Goal: Task Accomplishment & Management: Complete application form

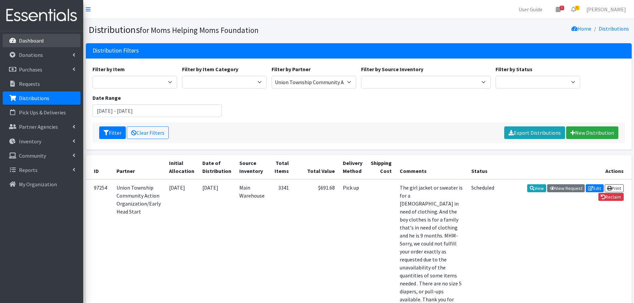
click at [28, 39] on p "Dashboard" at bounding box center [31, 40] width 25 height 7
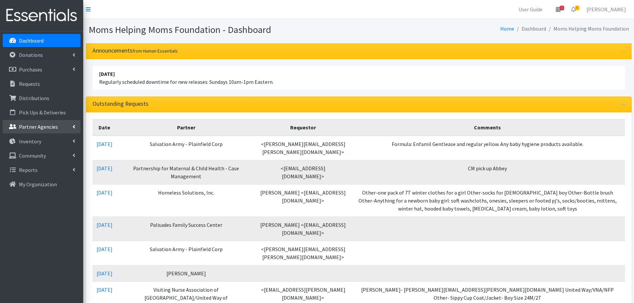
click at [40, 126] on p "Partner Agencies" at bounding box center [38, 127] width 39 height 7
click at [33, 140] on link "All Partners" at bounding box center [42, 141] width 78 height 13
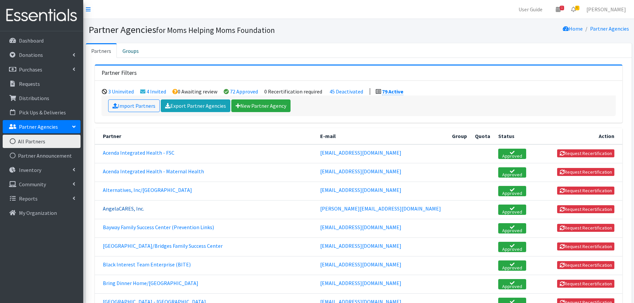
click at [125, 208] on link "AngelaCARES, Inc." at bounding box center [123, 208] width 41 height 7
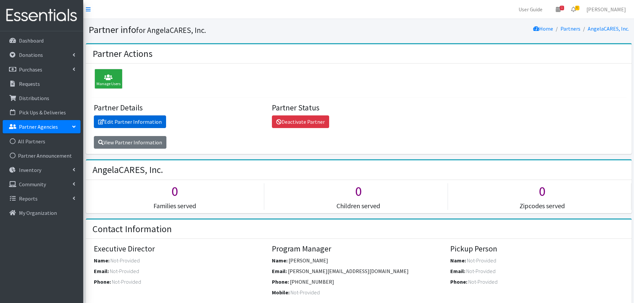
click at [129, 119] on link "Edit Partner Information" at bounding box center [130, 122] width 72 height 13
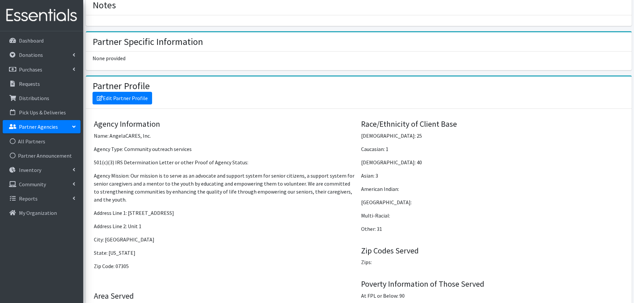
scroll to position [400, 0]
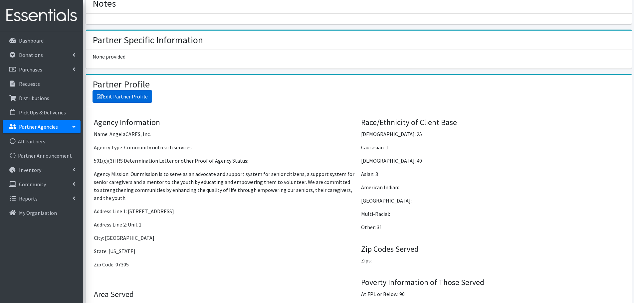
click at [137, 97] on link "Edit Partner Profile" at bounding box center [123, 96] width 60 height 13
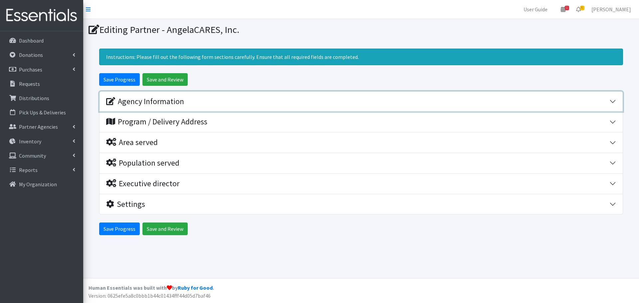
click at [174, 101] on div "Agency Information" at bounding box center [145, 102] width 78 height 10
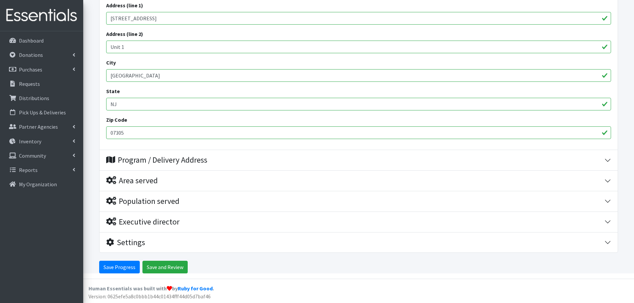
scroll to position [239, 0]
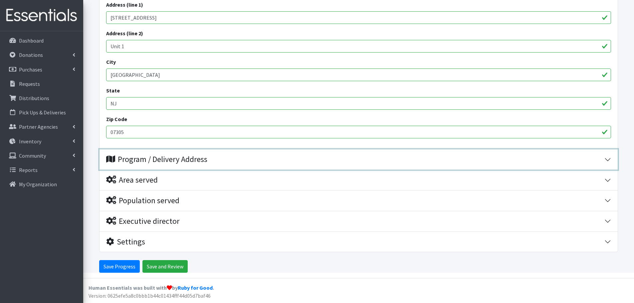
click at [197, 157] on div "Program / Delivery Address" at bounding box center [156, 160] width 101 height 10
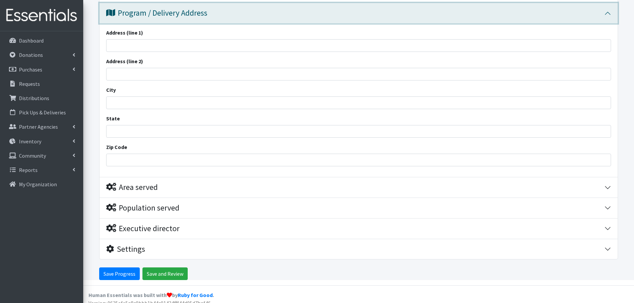
scroll to position [393, 0]
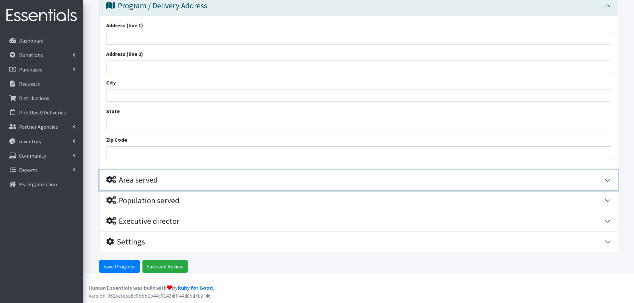
click at [146, 181] on div "Area served" at bounding box center [132, 181] width 52 height 10
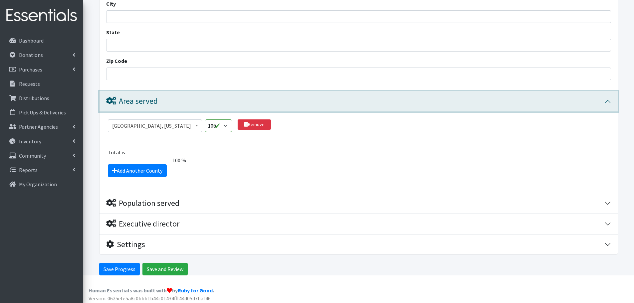
scroll to position [474, 0]
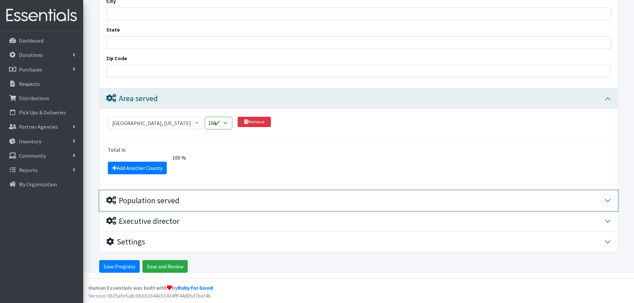
click at [173, 199] on div "Population served" at bounding box center [142, 201] width 73 height 10
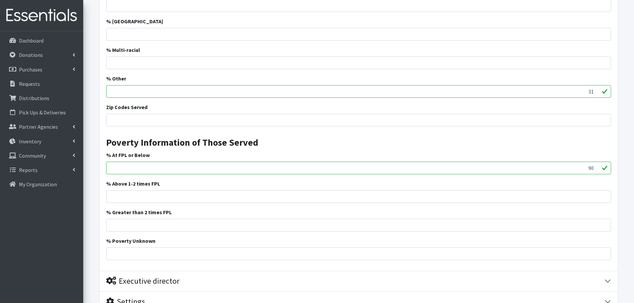
scroll to position [975, 0]
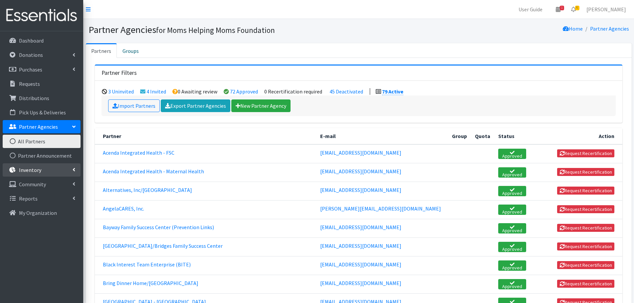
click at [33, 169] on p "Inventory" at bounding box center [30, 170] width 22 height 7
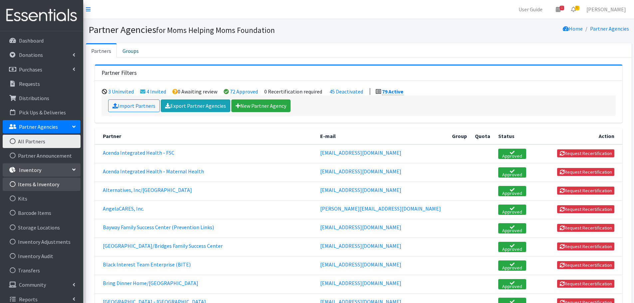
click at [34, 183] on link "Items & Inventory" at bounding box center [42, 184] width 78 height 13
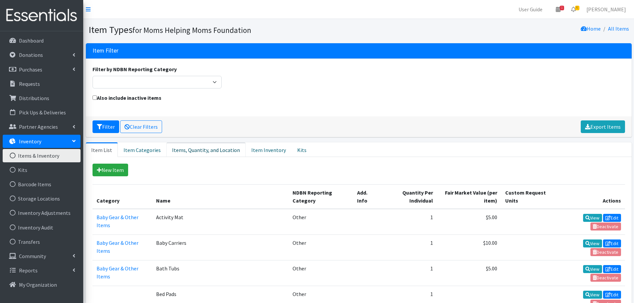
click at [203, 149] on link "Items, Quantity, and Location" at bounding box center [206, 150] width 79 height 15
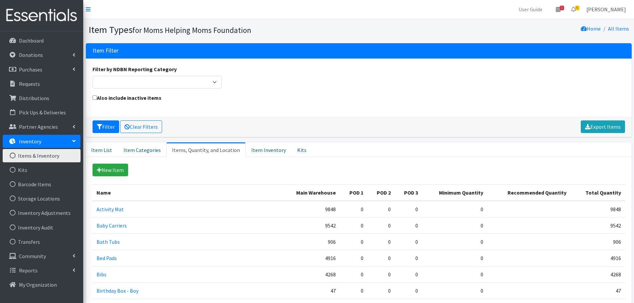
click at [616, 8] on link "[PERSON_NAME]" at bounding box center [607, 9] width 50 height 13
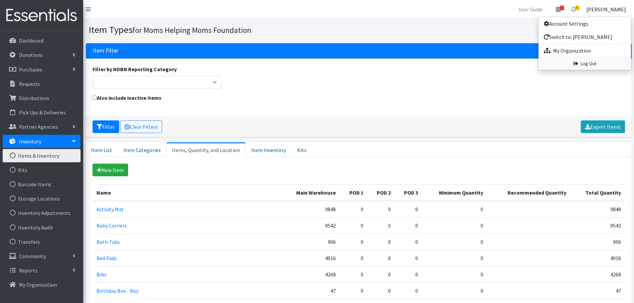
click at [591, 62] on link "Log Out" at bounding box center [585, 64] width 93 height 12
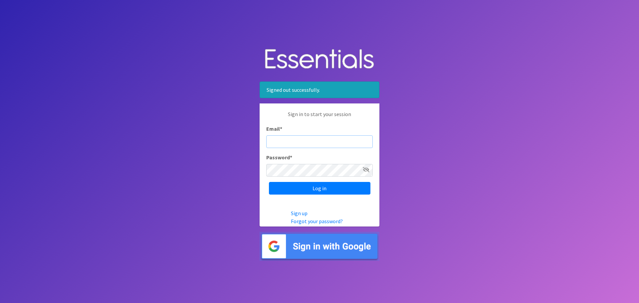
click at [319, 139] on input "Email *" at bounding box center [319, 142] width 107 height 13
type input "judi.meighan@gmail.com"
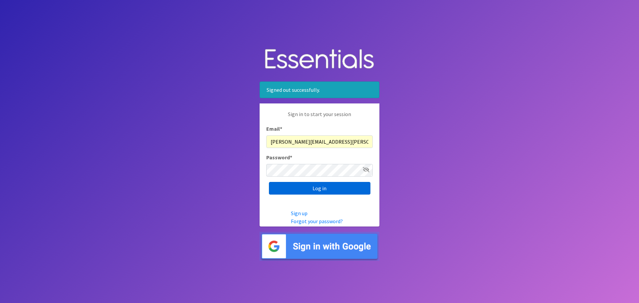
click at [326, 191] on input "Log in" at bounding box center [320, 188] width 102 height 13
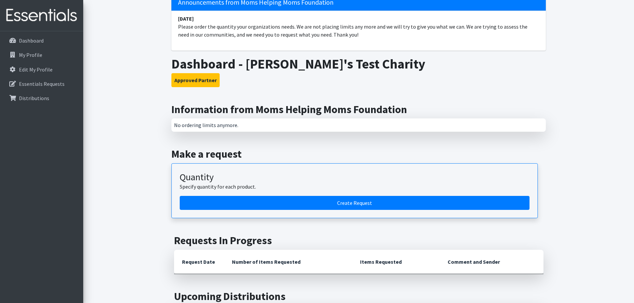
scroll to position [67, 0]
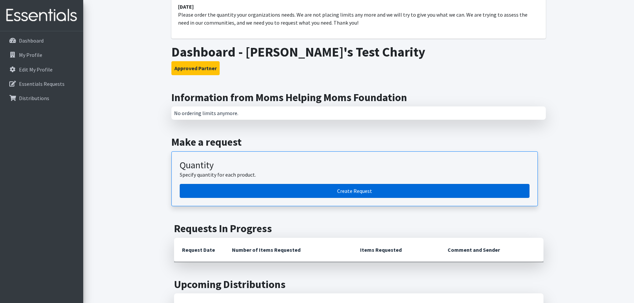
click at [353, 191] on link "Create Request" at bounding box center [355, 191] width 350 height 14
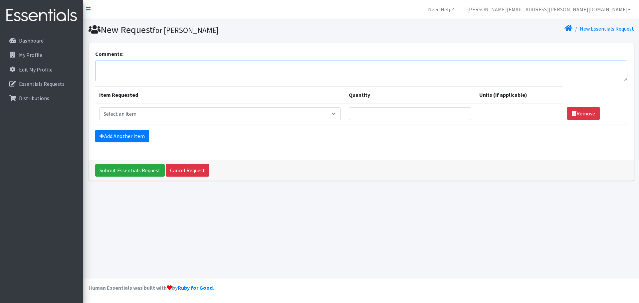
click at [186, 73] on textarea "Comments:" at bounding box center [361, 71] width 533 height 21
click at [208, 115] on select "Select an item # of Children this order will serve # of Individuals Living in H…" at bounding box center [220, 114] width 242 height 13
click at [99, 108] on select "Select an item # of Children this order will serve # of Individuals Living in H…" at bounding box center [220, 114] width 242 height 13
click at [168, 115] on select "Select an item # of Children this order will serve # of Individuals Living in H…" at bounding box center [218, 114] width 238 height 13
select select "293"
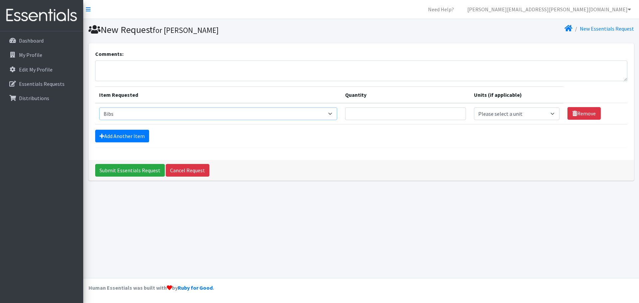
click at [99, 108] on select "Select an item # of Children this order will serve # of Individuals Living in H…" at bounding box center [218, 114] width 238 height 13
click at [394, 115] on input "Quantity" at bounding box center [410, 114] width 123 height 13
type input "5"
click at [138, 135] on link "Add Another Item" at bounding box center [122, 136] width 54 height 13
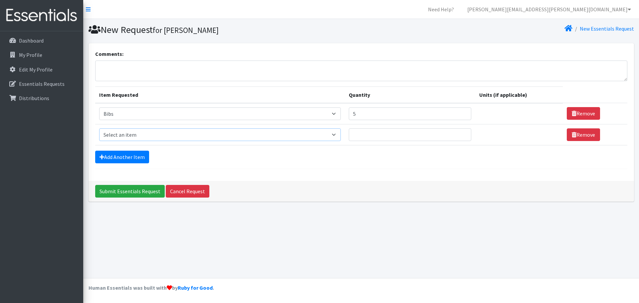
click at [161, 137] on select "Select an item # of Children this order will serve # of Individuals Living in H…" at bounding box center [220, 135] width 242 height 13
click at [99, 129] on select "Select an item # of Children this order will serve # of Individuals Living in H…" at bounding box center [220, 135] width 242 height 13
click at [496, 137] on select "Please select a unit units Packs" at bounding box center [517, 135] width 86 height 13
click at [333, 136] on select "Select an item # of Children this order will serve # of Individuals Living in H…" at bounding box center [218, 135] width 238 height 13
select select "5705"
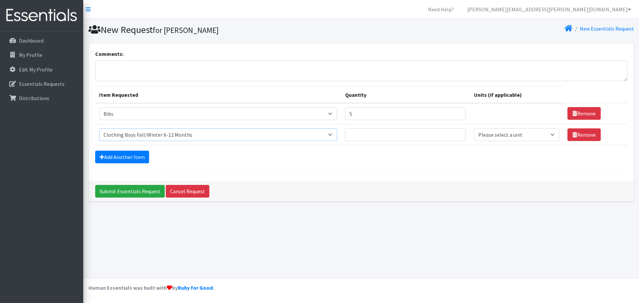
click at [99, 129] on select "Select an item # of Children this order will serve # of Individuals Living in H…" at bounding box center [218, 135] width 238 height 13
click at [432, 138] on input "Quantity" at bounding box center [410, 135] width 123 height 13
type input "3"
drag, startPoint x: 393, startPoint y: 157, endPoint x: 385, endPoint y: 156, distance: 8.4
click at [392, 156] on div "Add Another Item" at bounding box center [361, 157] width 533 height 13
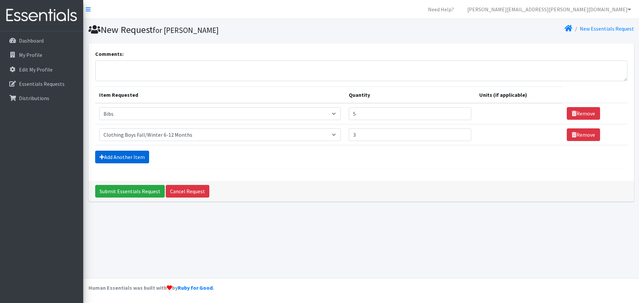
click at [117, 154] on link "Add Another Item" at bounding box center [122, 157] width 54 height 13
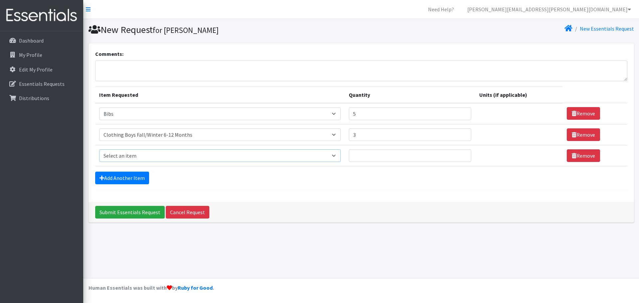
click at [304, 157] on select "Select an item # of Children this order will serve # of Individuals Living in H…" at bounding box center [220, 156] width 242 height 13
select select "13431"
click at [99, 150] on select "Select an item # of Children this order will serve # of Individuals Living in H…" at bounding box center [220, 156] width 242 height 13
click at [370, 157] on input "Quantity" at bounding box center [410, 156] width 123 height 13
type input "3"
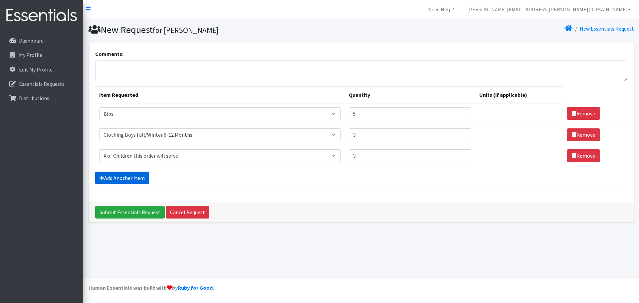
click at [133, 178] on link "Add Another Item" at bounding box center [122, 178] width 54 height 13
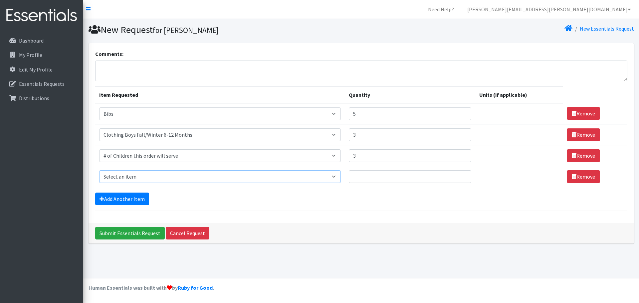
click at [195, 178] on select "Select an item # of Children this order will serve # of Individuals Living in H…" at bounding box center [220, 177] width 242 height 13
select select "6076"
click at [99, 171] on select "Select an item # of Children this order will serve # of Individuals Living in H…" at bounding box center [220, 177] width 242 height 13
click at [377, 178] on input "Quantity" at bounding box center [410, 177] width 123 height 13
type input "6"
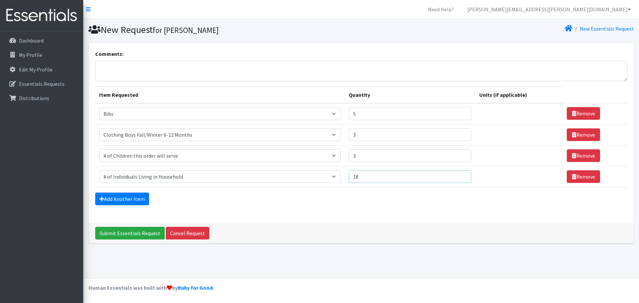
type input "18"
click at [126, 234] on input "Submit Essentials Request" at bounding box center [130, 233] width 70 height 13
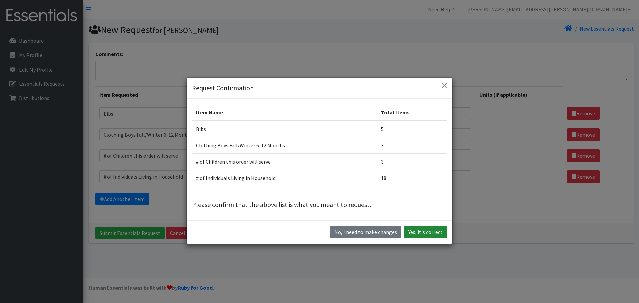
click at [422, 233] on button "Yes, it's correct" at bounding box center [425, 232] width 43 height 13
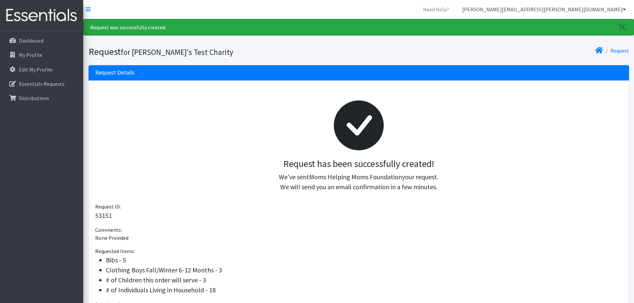
click at [596, 9] on link "[PERSON_NAME][EMAIL_ADDRESS][PERSON_NAME][DOMAIN_NAME]" at bounding box center [544, 9] width 175 height 13
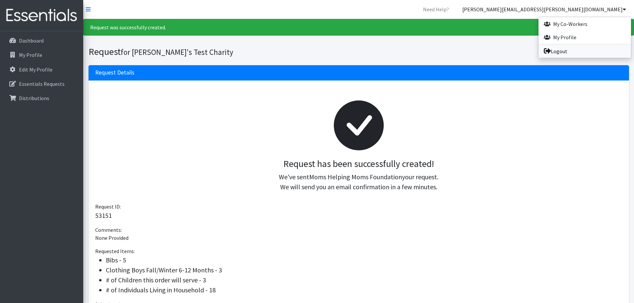
click at [559, 49] on link "Logout" at bounding box center [585, 51] width 93 height 13
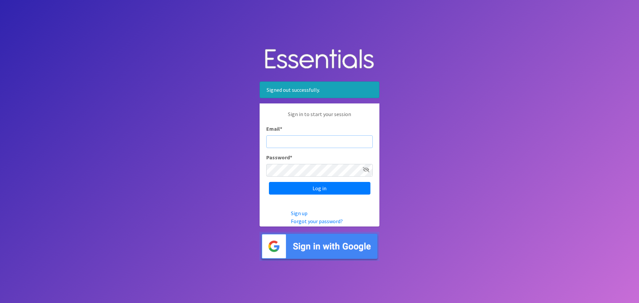
type input "judi@momshelpingmomsfoundation.org"
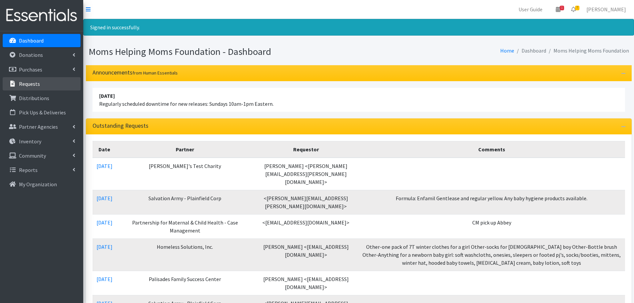
click at [32, 83] on p "Requests" at bounding box center [29, 84] width 21 height 7
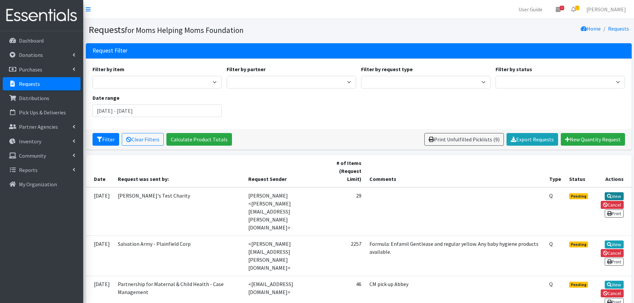
click at [614, 195] on link "View" at bounding box center [614, 197] width 19 height 8
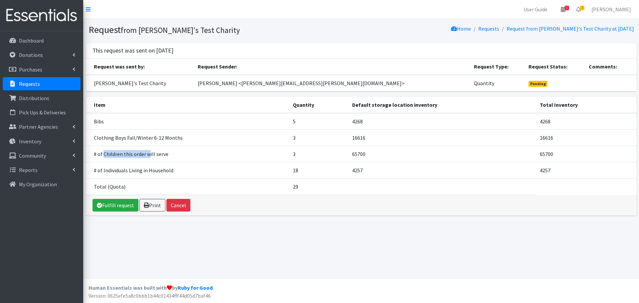
drag, startPoint x: 104, startPoint y: 153, endPoint x: 150, endPoint y: 151, distance: 45.3
click at [150, 151] on td "# of Children this order will serve" at bounding box center [187, 154] width 203 height 16
drag, startPoint x: 104, startPoint y: 172, endPoint x: 153, endPoint y: 172, distance: 49.6
click at [153, 172] on td "# of Individuals Living in Household" at bounding box center [187, 170] width 203 height 16
click at [195, 186] on td "Total (Quota)" at bounding box center [187, 187] width 203 height 16
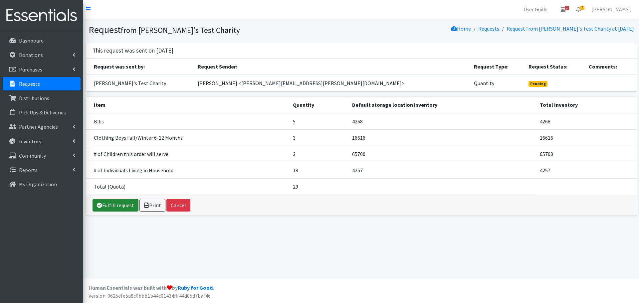
click at [113, 206] on link "Fulfill request" at bounding box center [116, 205] width 46 height 13
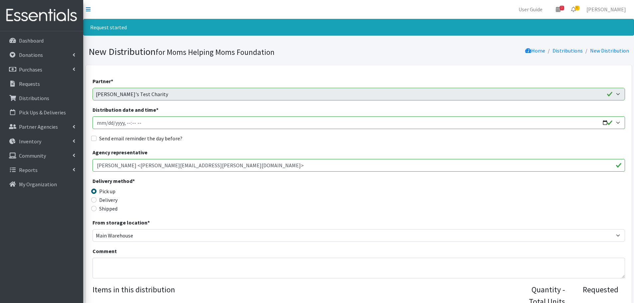
click at [618, 122] on input "Distribution date and time *" at bounding box center [359, 123] width 533 height 13
click at [574, 124] on input "Distribution date and time *" at bounding box center [359, 123] width 533 height 13
click at [144, 123] on input "Distribution date and time *" at bounding box center [359, 123] width 533 height 13
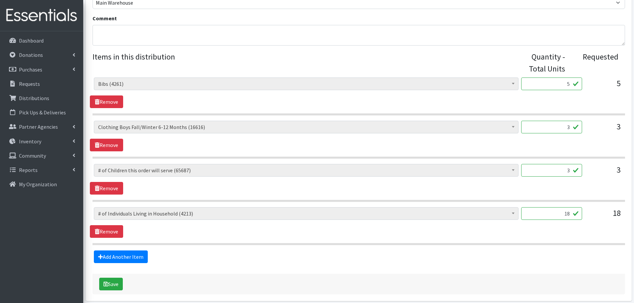
scroll to position [200, 0]
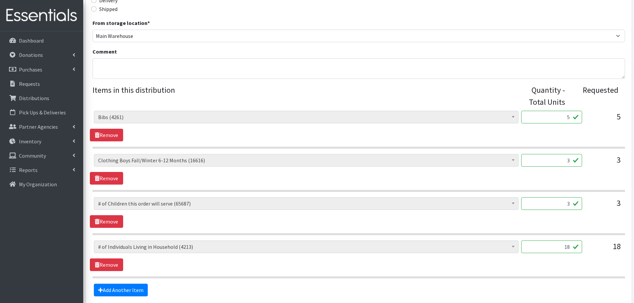
click at [566, 117] on input "5" at bounding box center [552, 117] width 61 height 13
type input "6"
click at [565, 159] on input "3" at bounding box center [552, 160] width 61 height 13
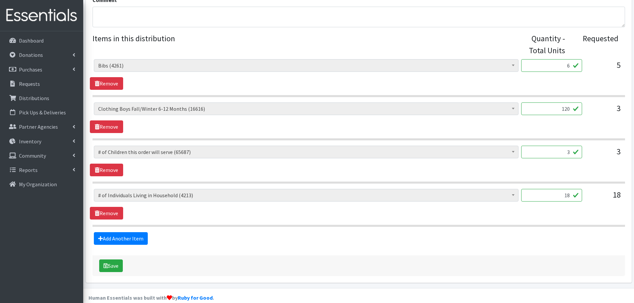
scroll to position [261, 0]
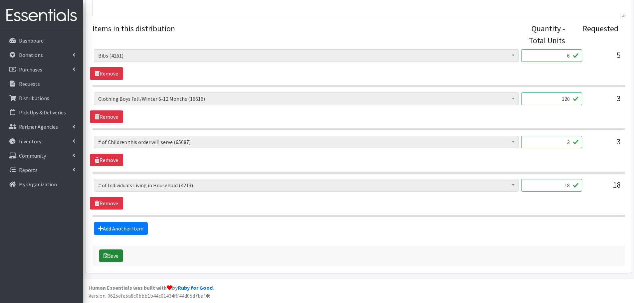
type input "120"
click at [113, 255] on button "Save" at bounding box center [111, 256] width 24 height 13
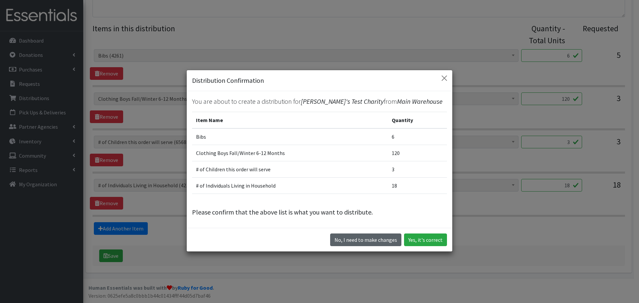
click at [351, 242] on button "No, I need to make changes" at bounding box center [365, 240] width 71 height 13
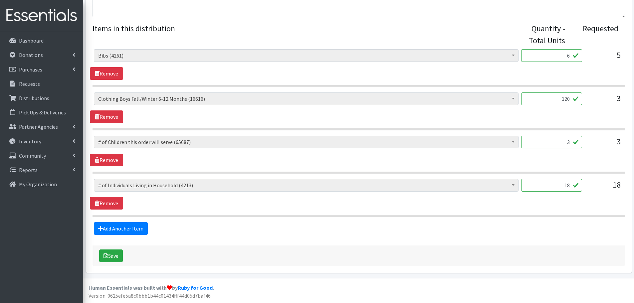
scroll to position [195, 0]
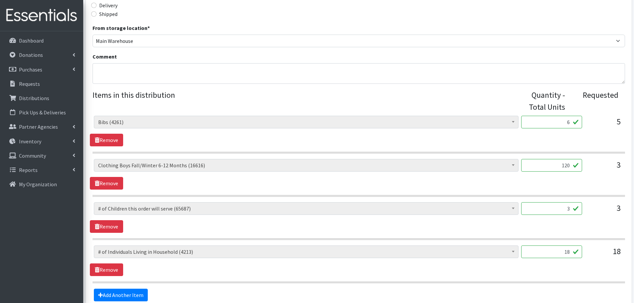
click at [565, 121] on input "6" at bounding box center [552, 122] width 61 height 13
type input "0"
click at [502, 91] on legend "Items in this distribution" at bounding box center [306, 99] width 426 height 21
click at [210, 70] on textarea "Comment" at bounding box center [359, 73] width 533 height 21
type textarea "we're out of bibs."
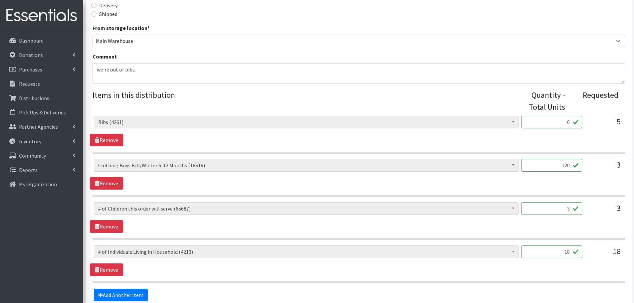
click at [368, 99] on legend "Items in this distribution" at bounding box center [306, 99] width 426 height 21
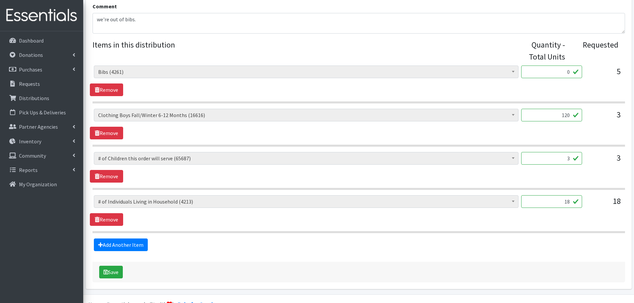
scroll to position [261, 0]
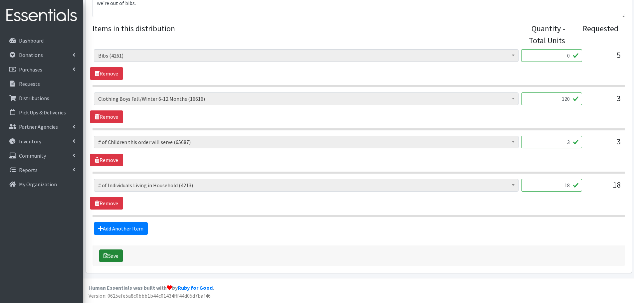
click at [114, 257] on button "Save" at bounding box center [111, 256] width 24 height 13
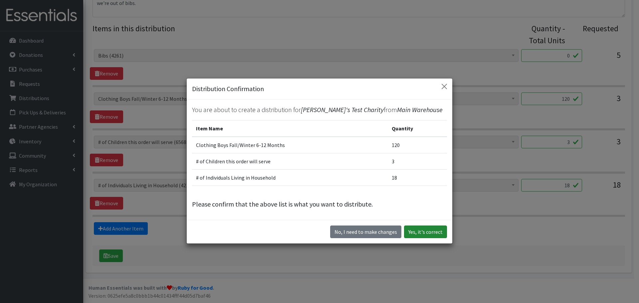
click at [426, 234] on button "Yes, it's correct" at bounding box center [425, 232] width 43 height 13
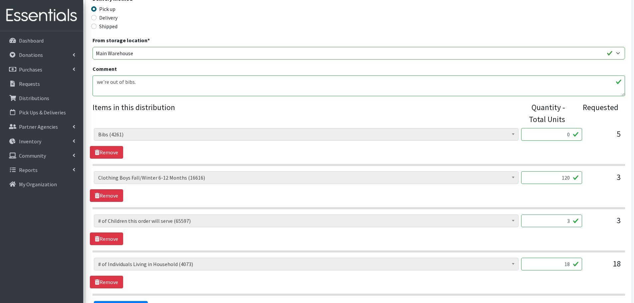
scroll to position [200, 0]
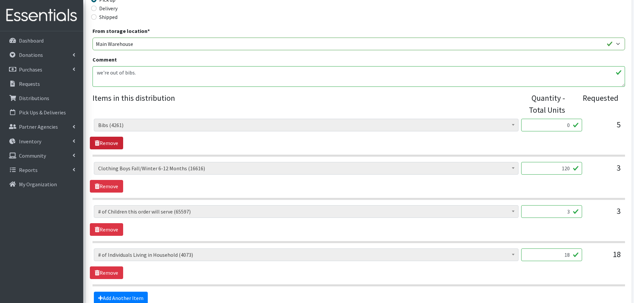
click at [106, 142] on link "Remove" at bounding box center [106, 143] width 33 height 13
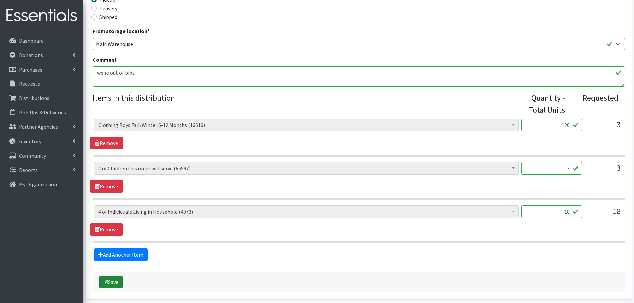
click at [113, 282] on button "Save" at bounding box center [111, 282] width 24 height 13
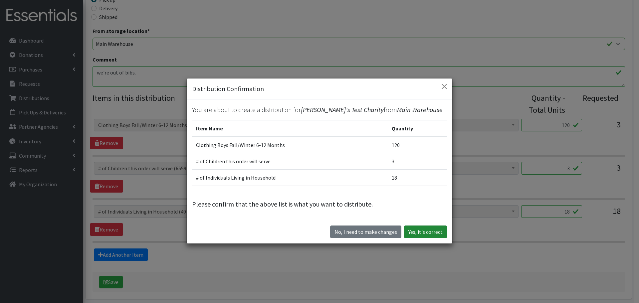
click at [424, 230] on button "Yes, it's correct" at bounding box center [425, 232] width 43 height 13
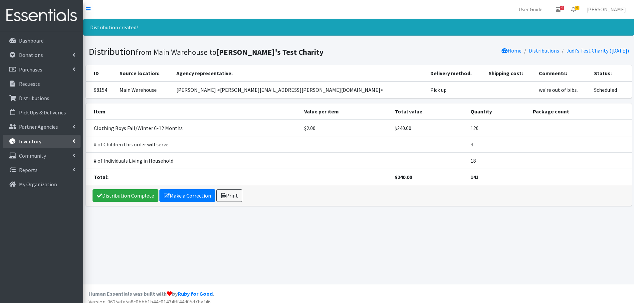
click at [36, 142] on p "Inventory" at bounding box center [30, 141] width 22 height 7
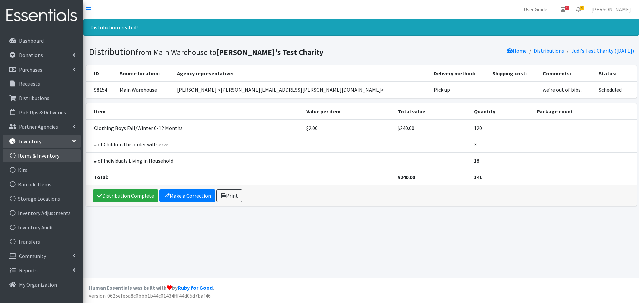
click at [36, 155] on link "Items & Inventory" at bounding box center [42, 155] width 78 height 13
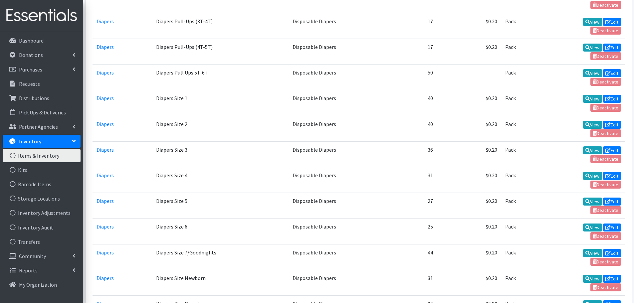
scroll to position [1599, 0]
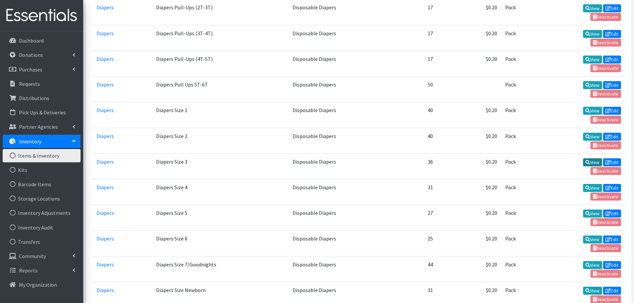
click at [593, 162] on link "View" at bounding box center [593, 163] width 19 height 8
click at [610, 162] on link "Edit" at bounding box center [612, 163] width 18 height 8
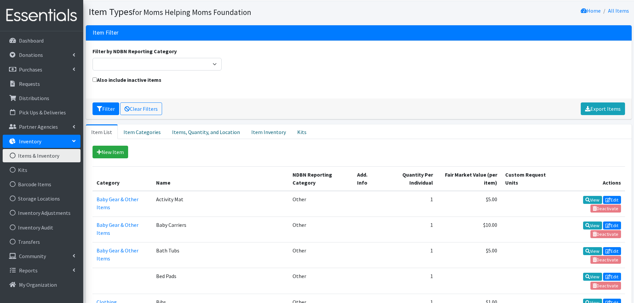
scroll to position [0, 0]
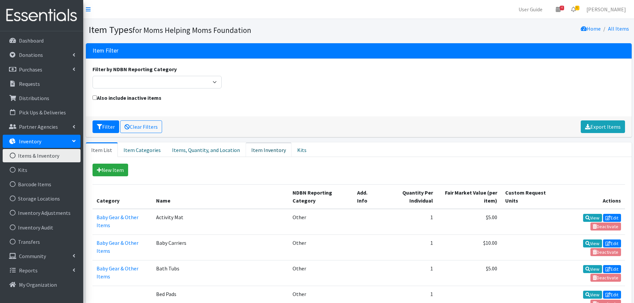
click at [262, 149] on link "Item Inventory" at bounding box center [269, 150] width 46 height 15
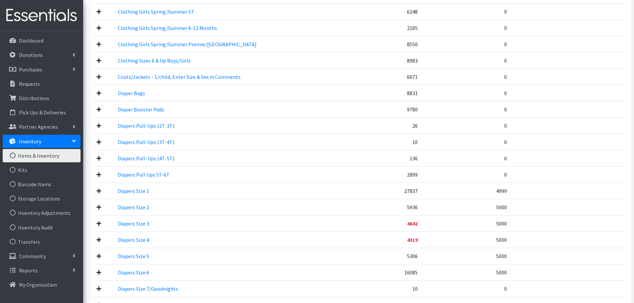
scroll to position [966, 0]
click at [145, 188] on link "Diapers Size 1" at bounding box center [133, 190] width 31 height 7
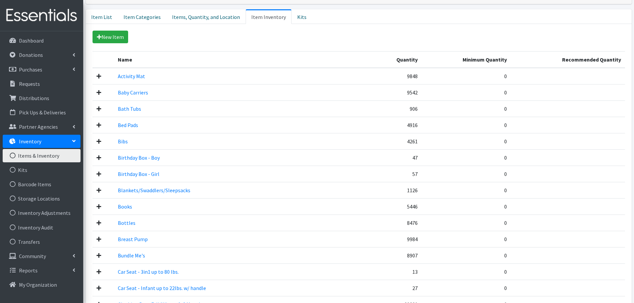
scroll to position [0, 0]
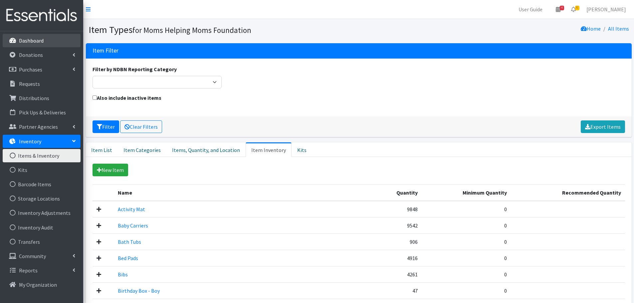
click at [38, 43] on p "Dashboard" at bounding box center [31, 40] width 25 height 7
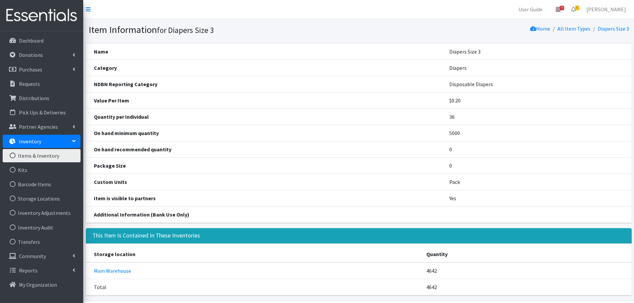
click at [115, 180] on th "Custom Units" at bounding box center [264, 182] width 356 height 16
drag, startPoint x: 93, startPoint y: 182, endPoint x: 133, endPoint y: 181, distance: 40.3
click at [133, 181] on th "Custom Units" at bounding box center [264, 182] width 356 height 16
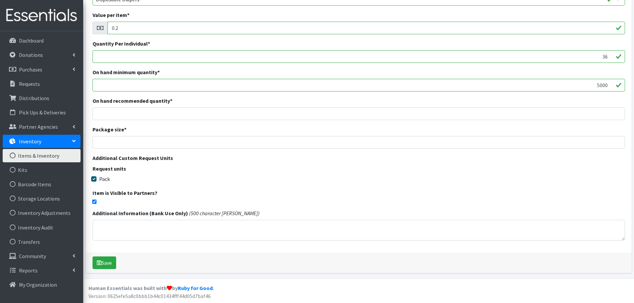
scroll to position [134, 0]
drag, startPoint x: 118, startPoint y: 159, endPoint x: 169, endPoint y: 159, distance: 51.0
click at [169, 159] on label "Additional Custom Request Units" at bounding box center [133, 158] width 81 height 8
click at [215, 173] on legend "Request units" at bounding box center [359, 170] width 533 height 10
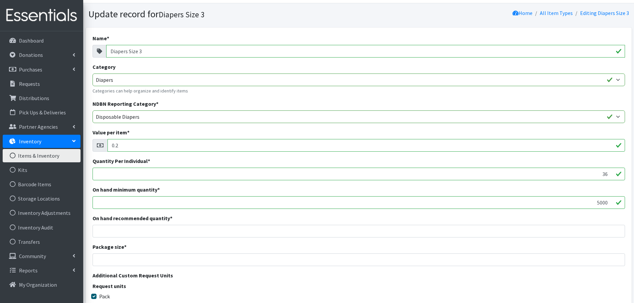
scroll to position [0, 0]
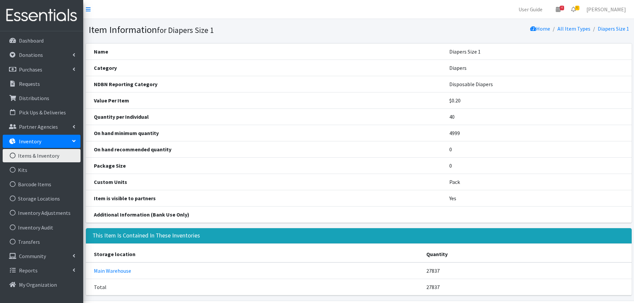
click at [457, 180] on td "Pack" at bounding box center [537, 182] width 190 height 16
